Goal: Obtain resource: Download file/media

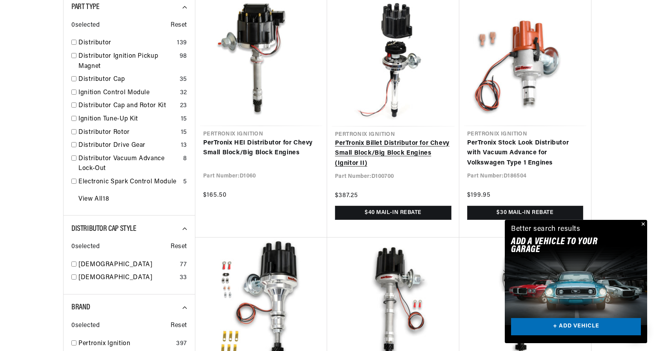
scroll to position [0, 490]
click at [380, 140] on link "PerTronix Billet Distributor for Chevy Small Block/Big Block Engines (Ignitor I…" at bounding box center [393, 154] width 117 height 30
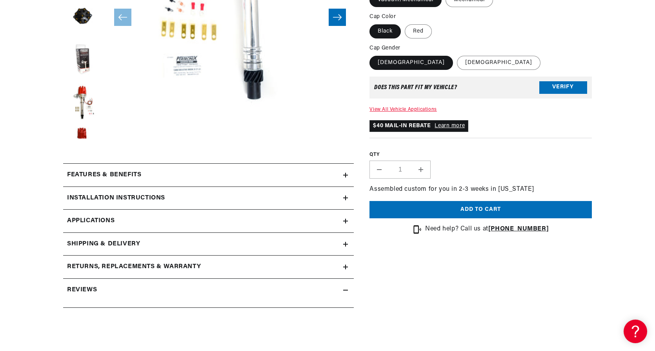
scroll to position [236, 0]
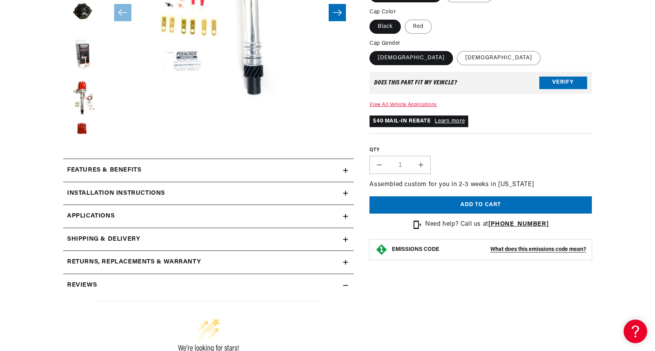
click at [122, 190] on h2 "Installation instructions" at bounding box center [116, 193] width 98 height 10
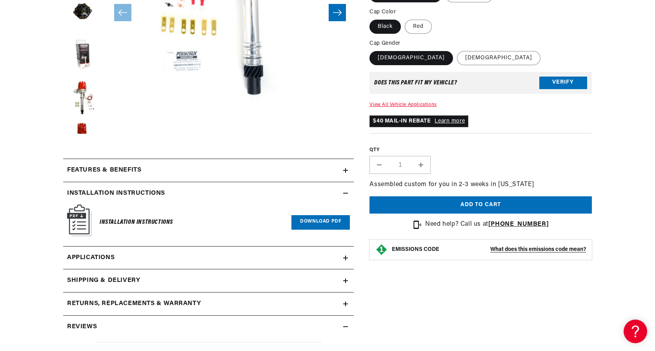
scroll to position [0, 490]
click at [315, 220] on link "Download PDF" at bounding box center [321, 222] width 58 height 15
